Goal: Task Accomplishment & Management: Manage account settings

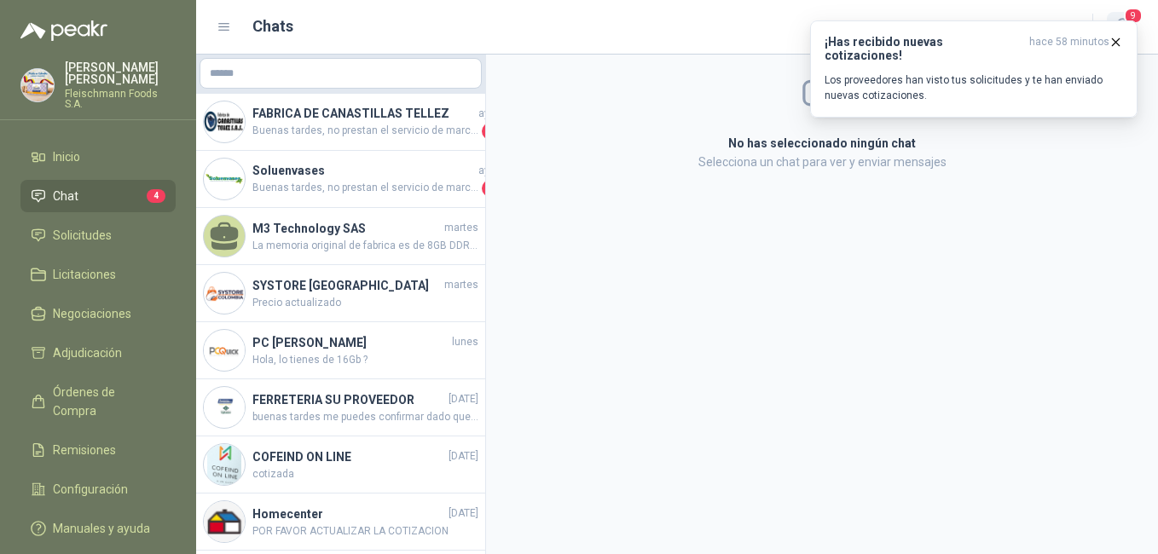
click at [1127, 18] on span "9" at bounding box center [1133, 16] width 19 height 16
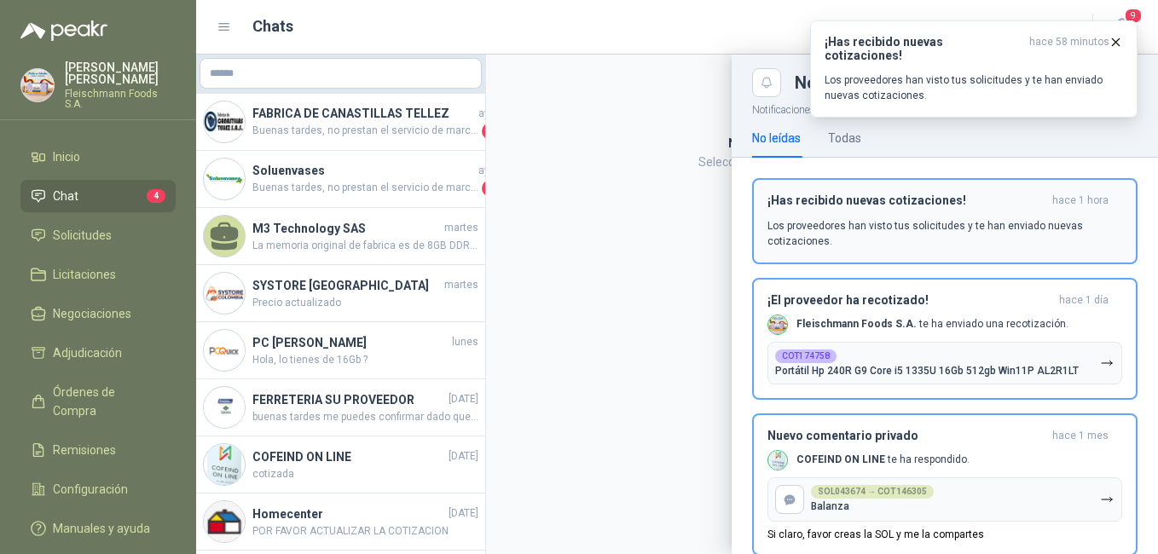
click at [977, 225] on p "Los proveedores han visto tus solicitudes y te han enviado nuevas cotizaciones." at bounding box center [945, 233] width 355 height 31
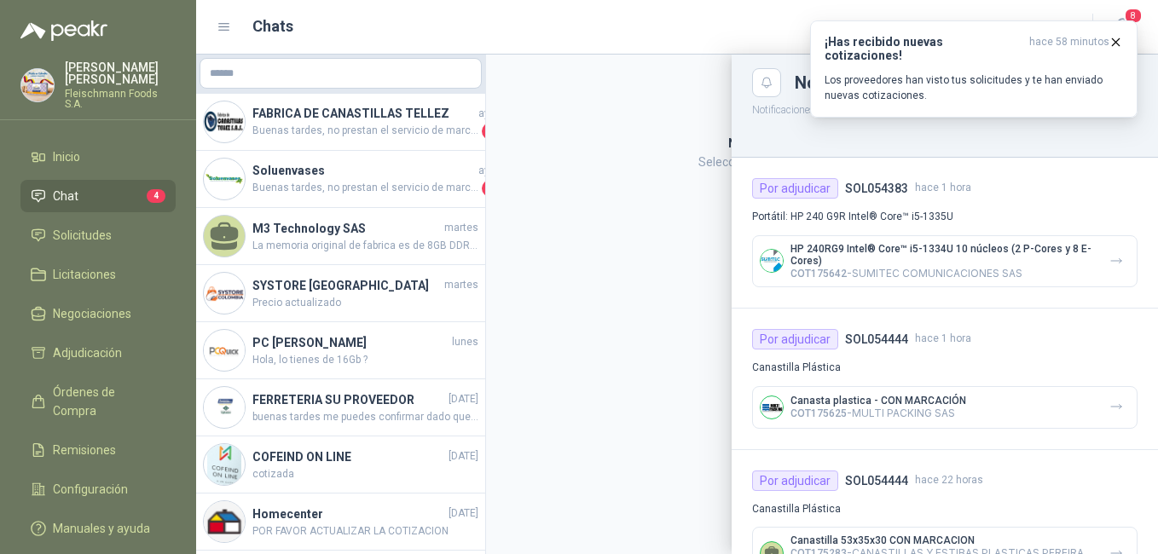
scroll to position [171, 0]
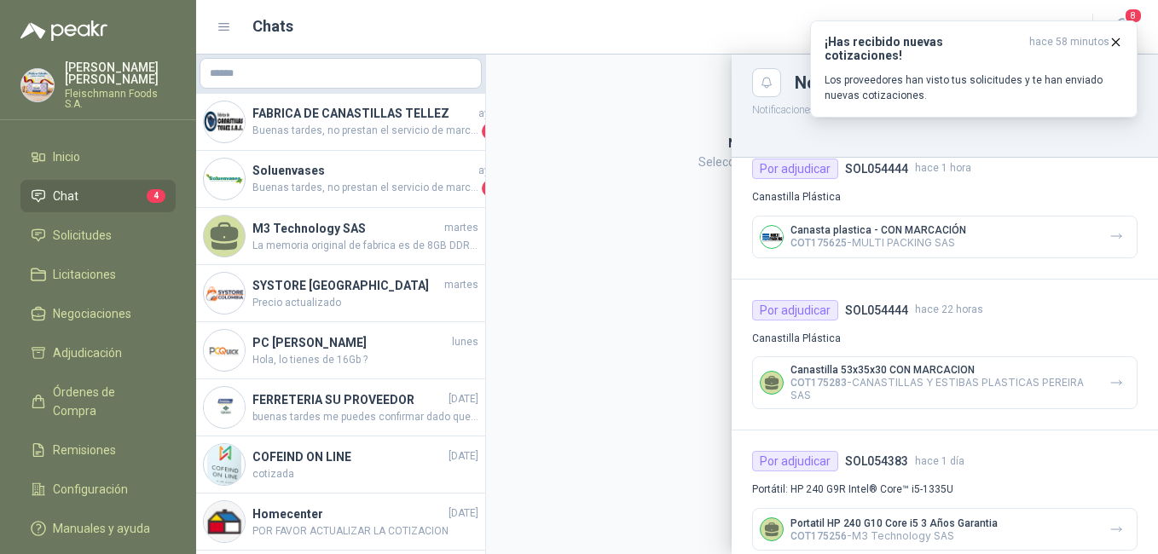
click at [975, 229] on div "Canasta plastica - CON MARCACIÓN COT175625 - MULTI PACKING SAS" at bounding box center [944, 237] width 385 height 43
click at [954, 240] on p "COT175625 - MULTI PACKING SAS" at bounding box center [879, 242] width 176 height 13
click at [1109, 243] on icon "button" at bounding box center [1116, 236] width 14 height 14
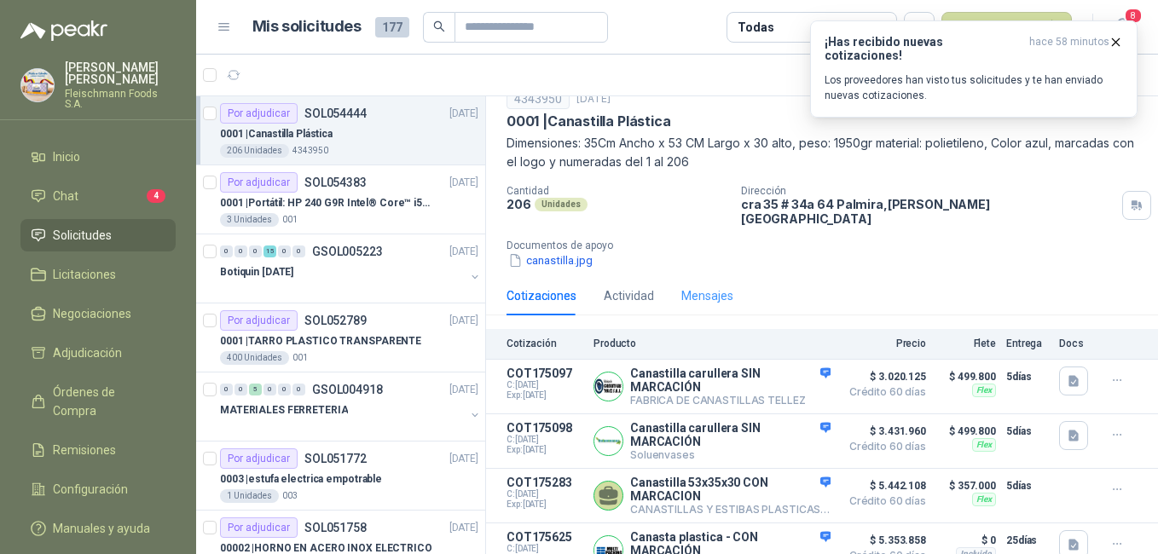
scroll to position [81, 0]
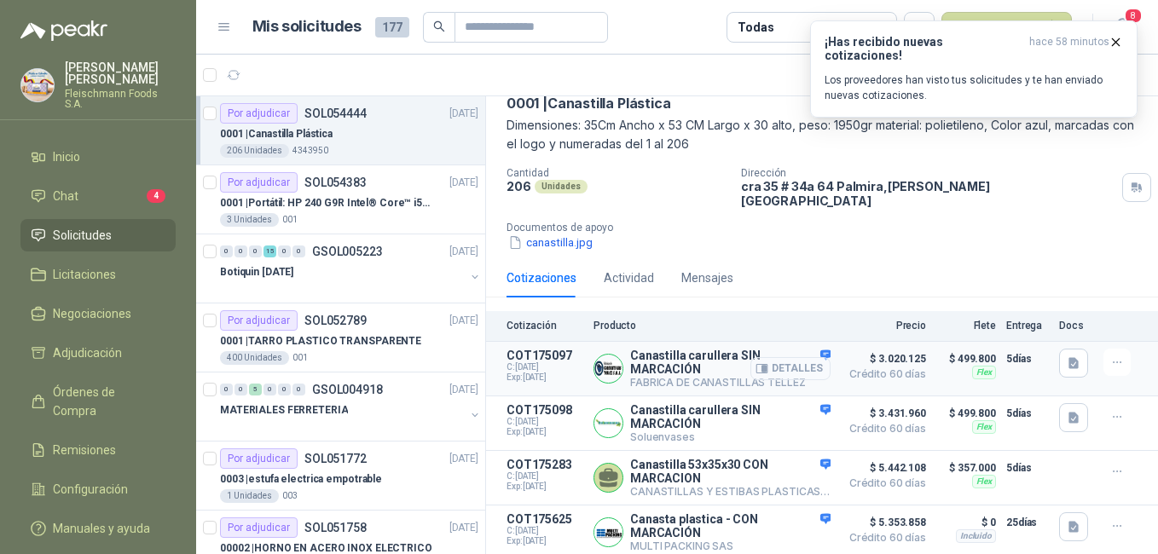
click at [799, 357] on button "Detalles" at bounding box center [790, 368] width 80 height 23
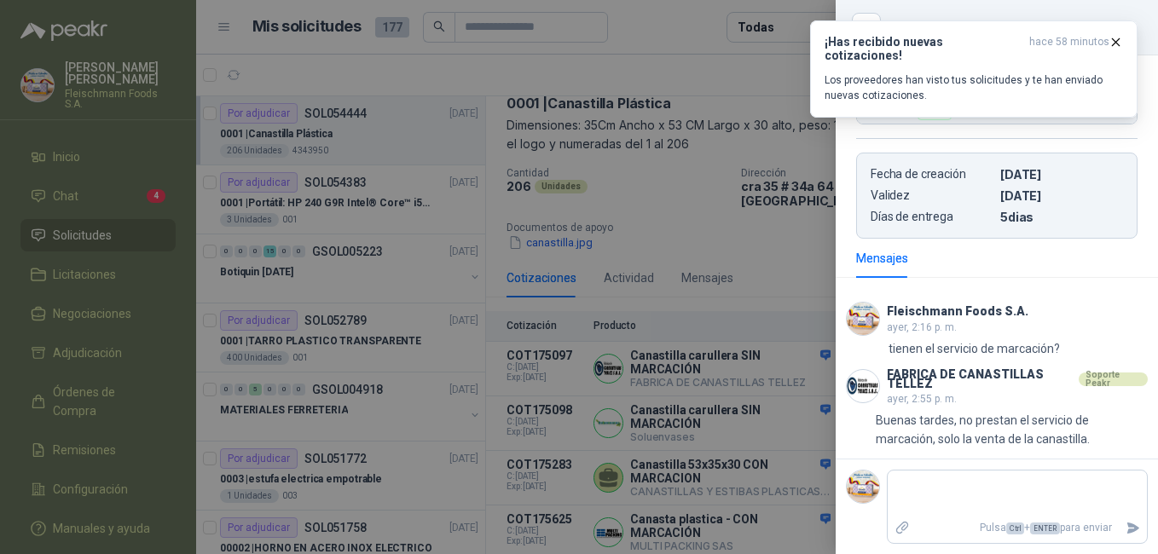
scroll to position [420, 0]
click at [710, 391] on div at bounding box center [579, 277] width 1158 height 554
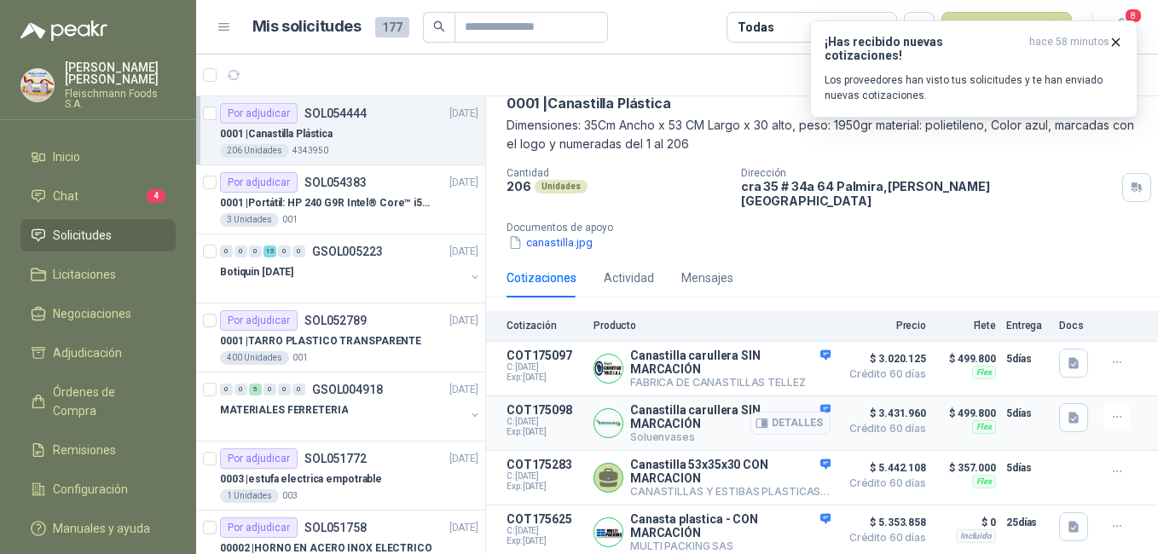
click at [814, 403] on div "Detalles" at bounding box center [790, 423] width 80 height 40
click at [793, 412] on button "Detalles" at bounding box center [790, 423] width 80 height 23
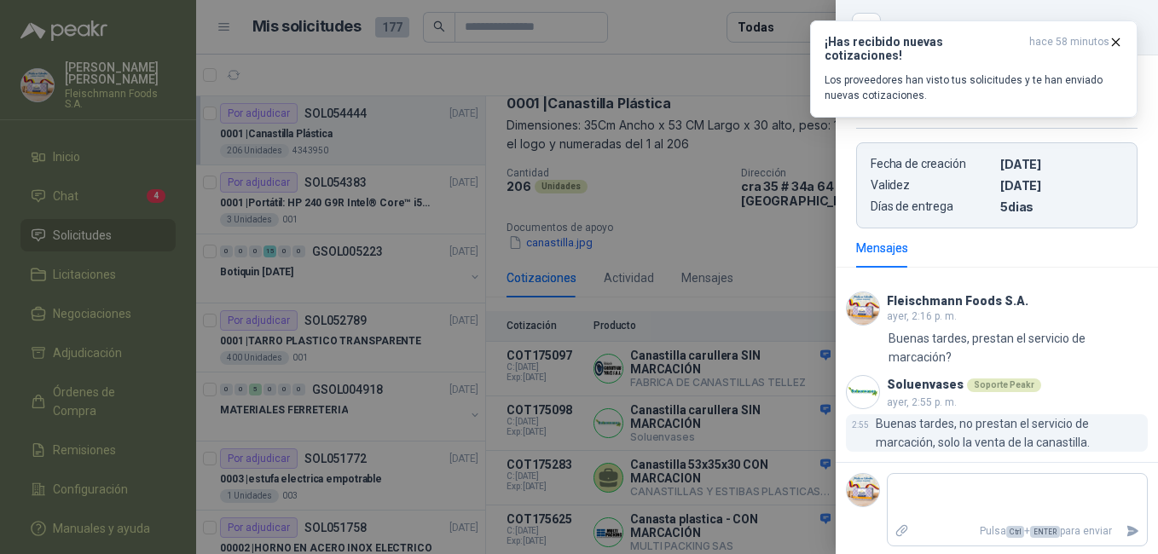
scroll to position [441, 0]
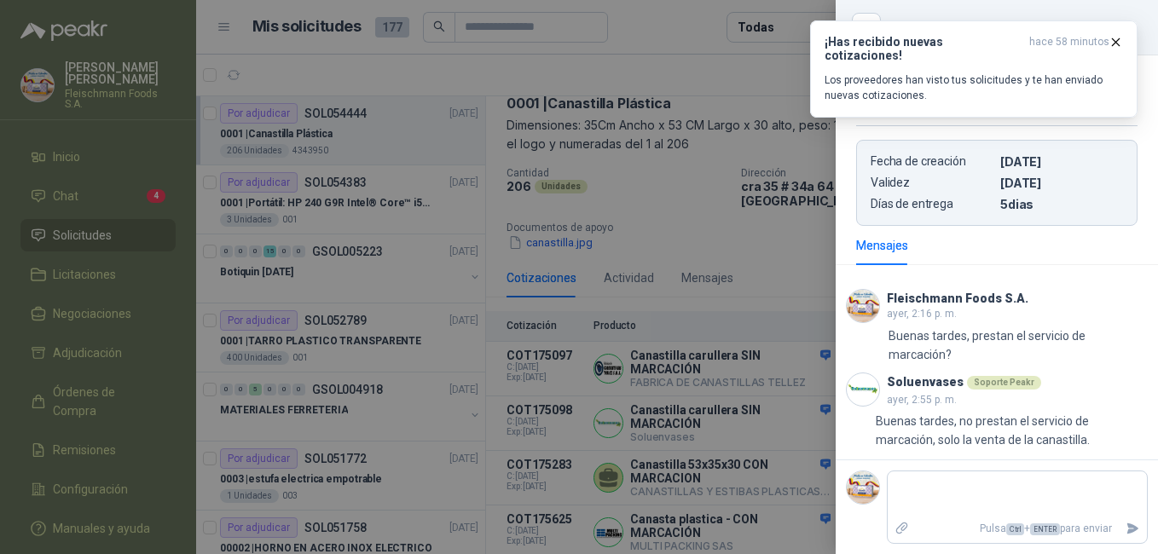
click at [732, 436] on div at bounding box center [579, 277] width 1158 height 554
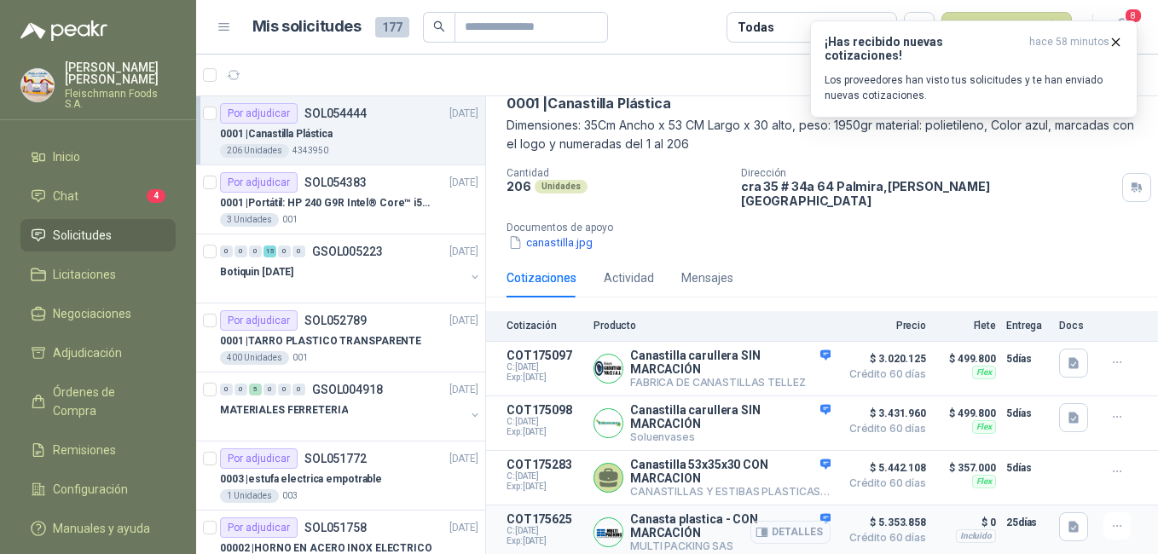
click at [774, 524] on button "Detalles" at bounding box center [790, 532] width 80 height 23
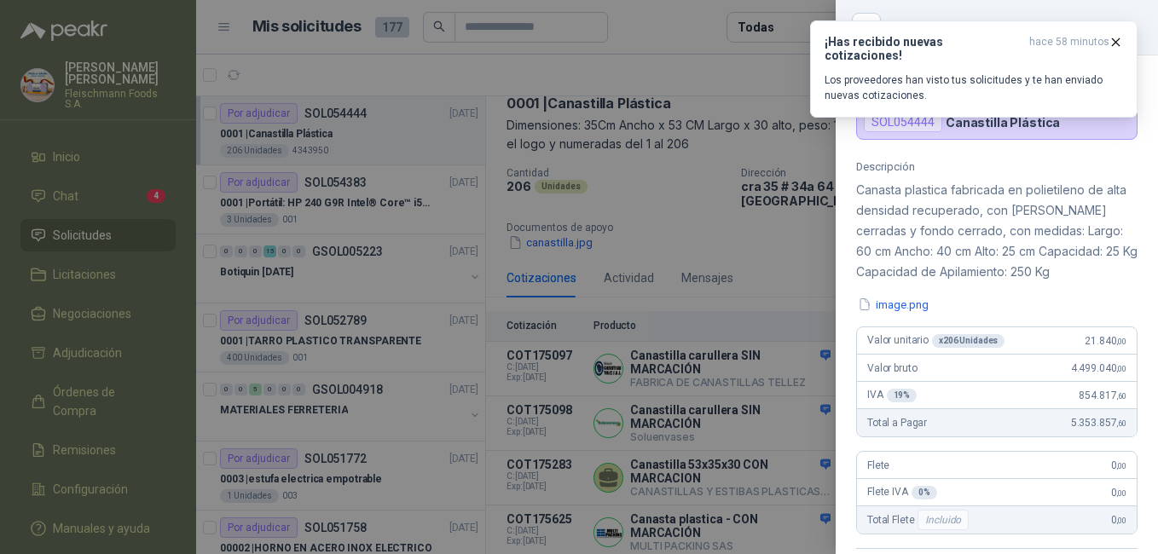
scroll to position [31, 0]
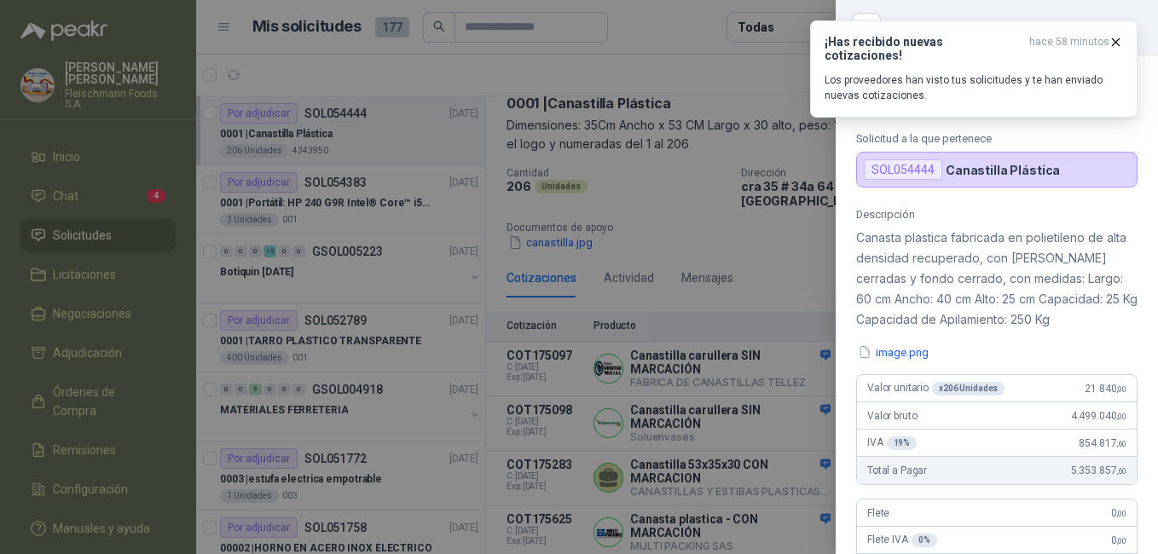
click at [732, 467] on div at bounding box center [579, 277] width 1158 height 554
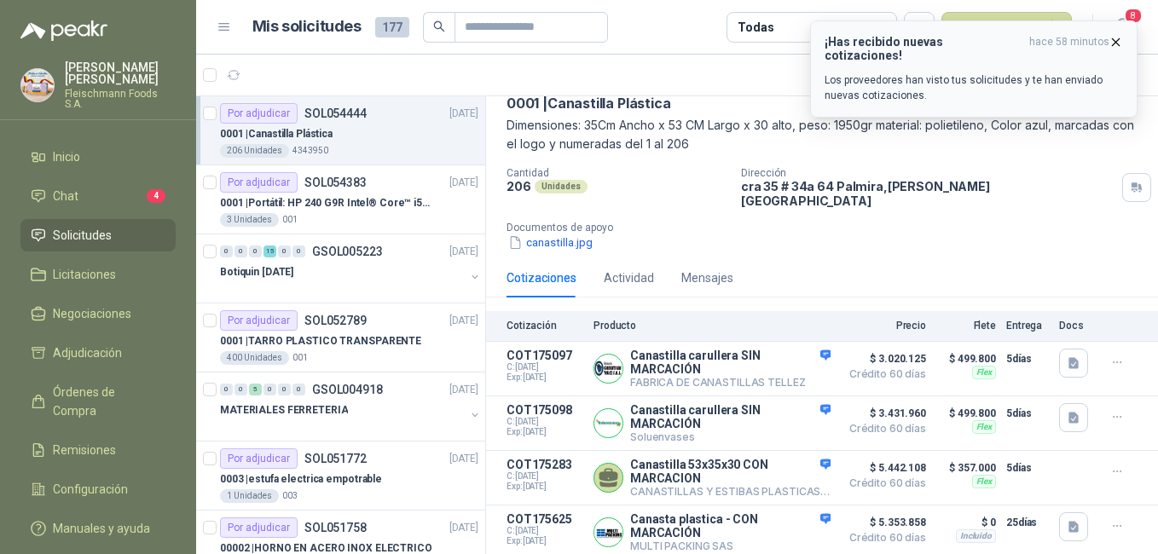
click at [1115, 41] on icon "button" at bounding box center [1116, 41] width 7 height 7
